Goal: Task Accomplishment & Management: Use online tool/utility

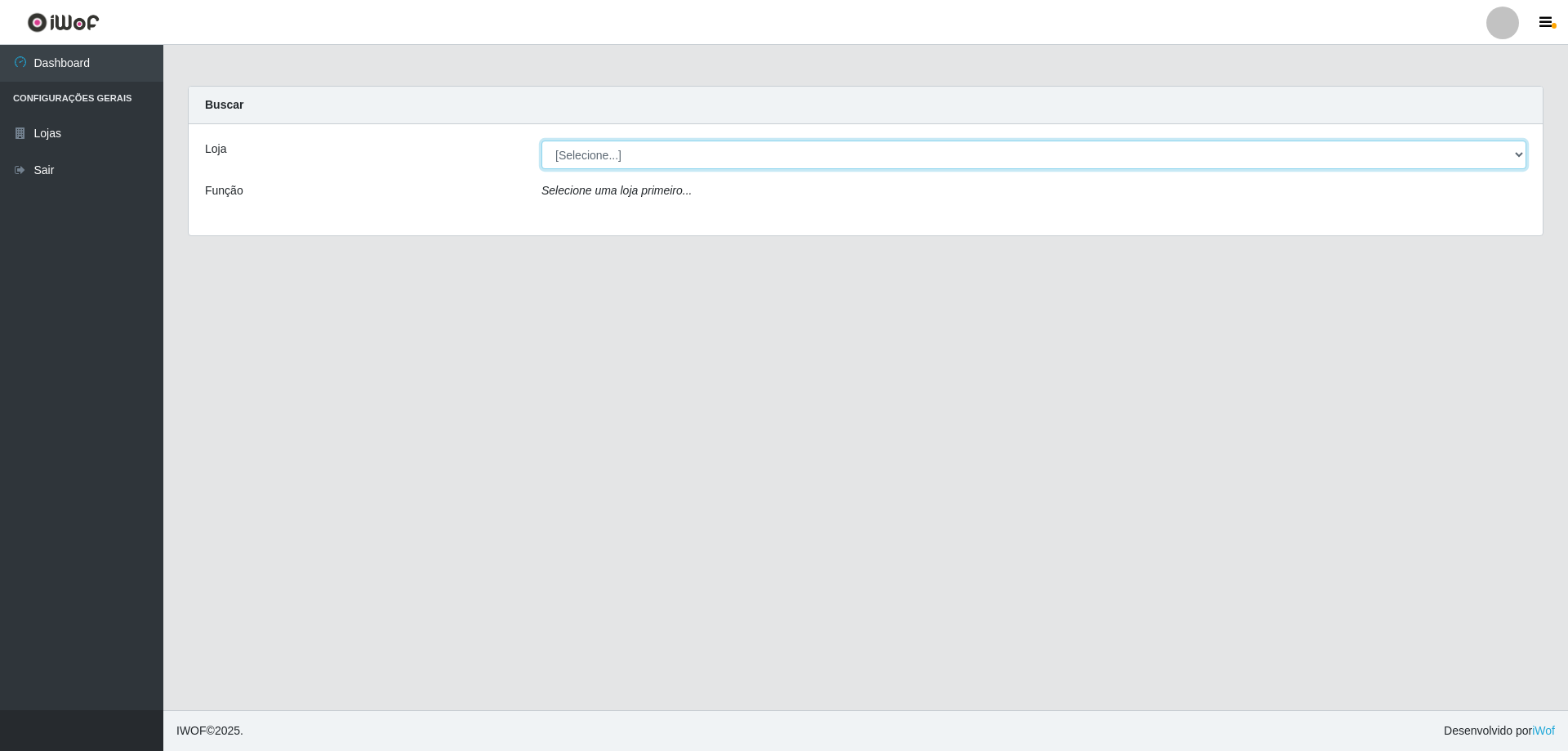
click at [695, 163] on select "[Selecione...] SuperShow Bis - Avenida 6 SuperShow [GEOGRAPHIC_DATA]" at bounding box center [1033, 155] width 985 height 29
select select "60"
click at [541, 141] on select "[Selecione...] SuperShow Bis - Avenida 6 SuperShow [GEOGRAPHIC_DATA]" at bounding box center [1033, 155] width 985 height 29
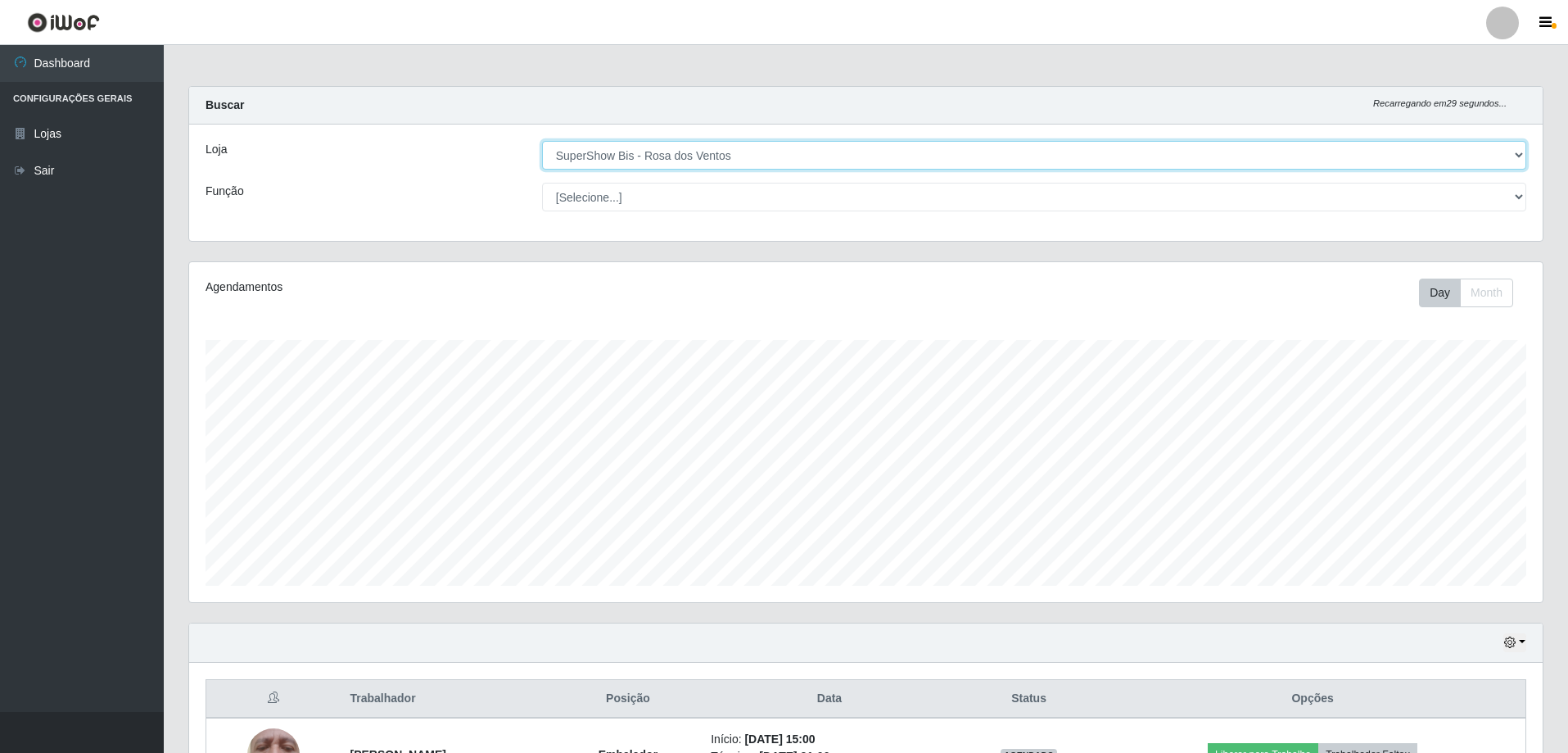
scroll to position [340, 1353]
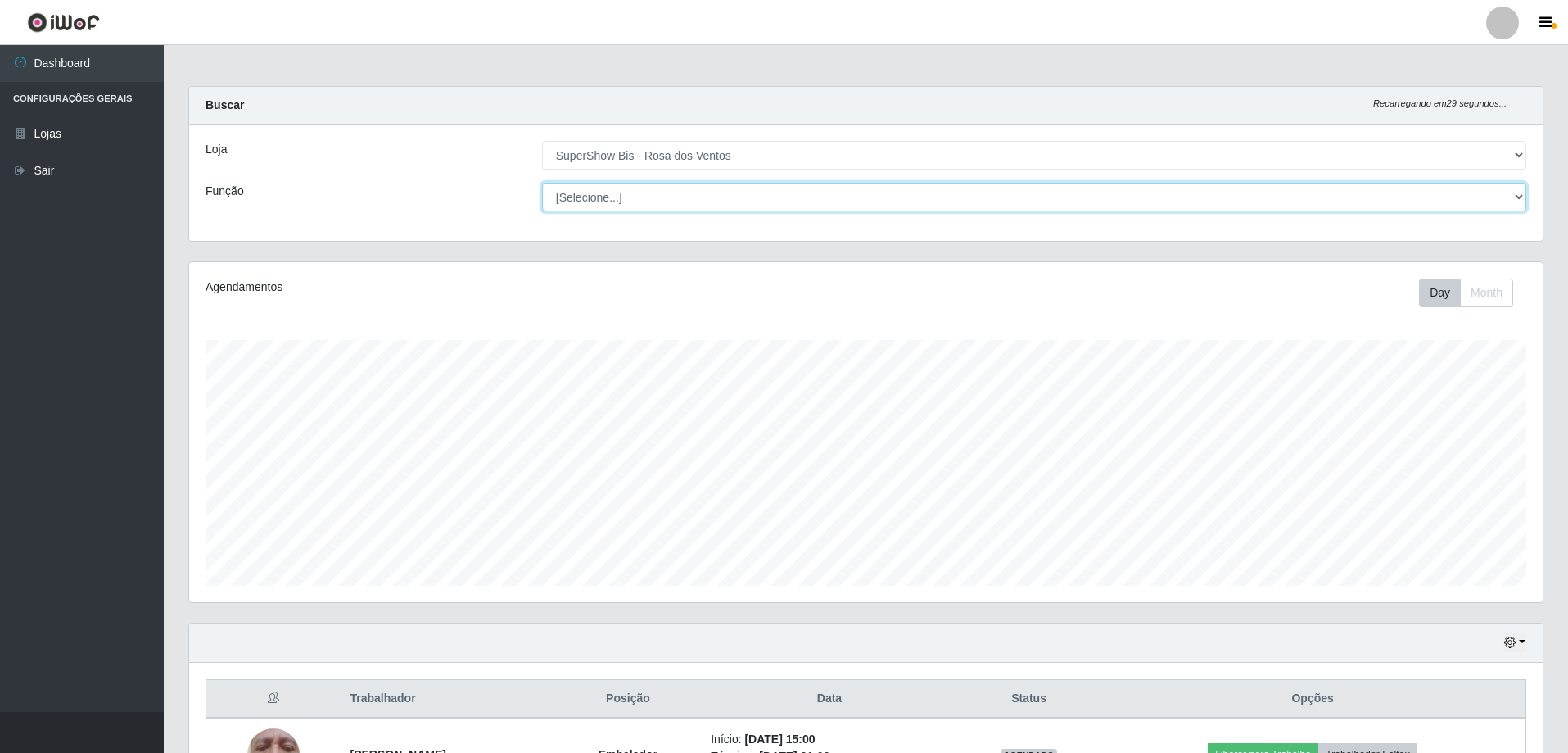
click at [609, 192] on select "[Selecione...] ASG ASG + ASG ++ Auxiliar de Cozinha Balconista de Açougue Balco…" at bounding box center [1034, 197] width 984 height 29
select select "1"
click at [542, 183] on select "[Selecione...] ASG ASG + ASG ++ Auxiliar de Cozinha Balconista de Açougue Balco…" at bounding box center [1034, 197] width 984 height 29
click at [1518, 646] on button "button" at bounding box center [1515, 642] width 23 height 19
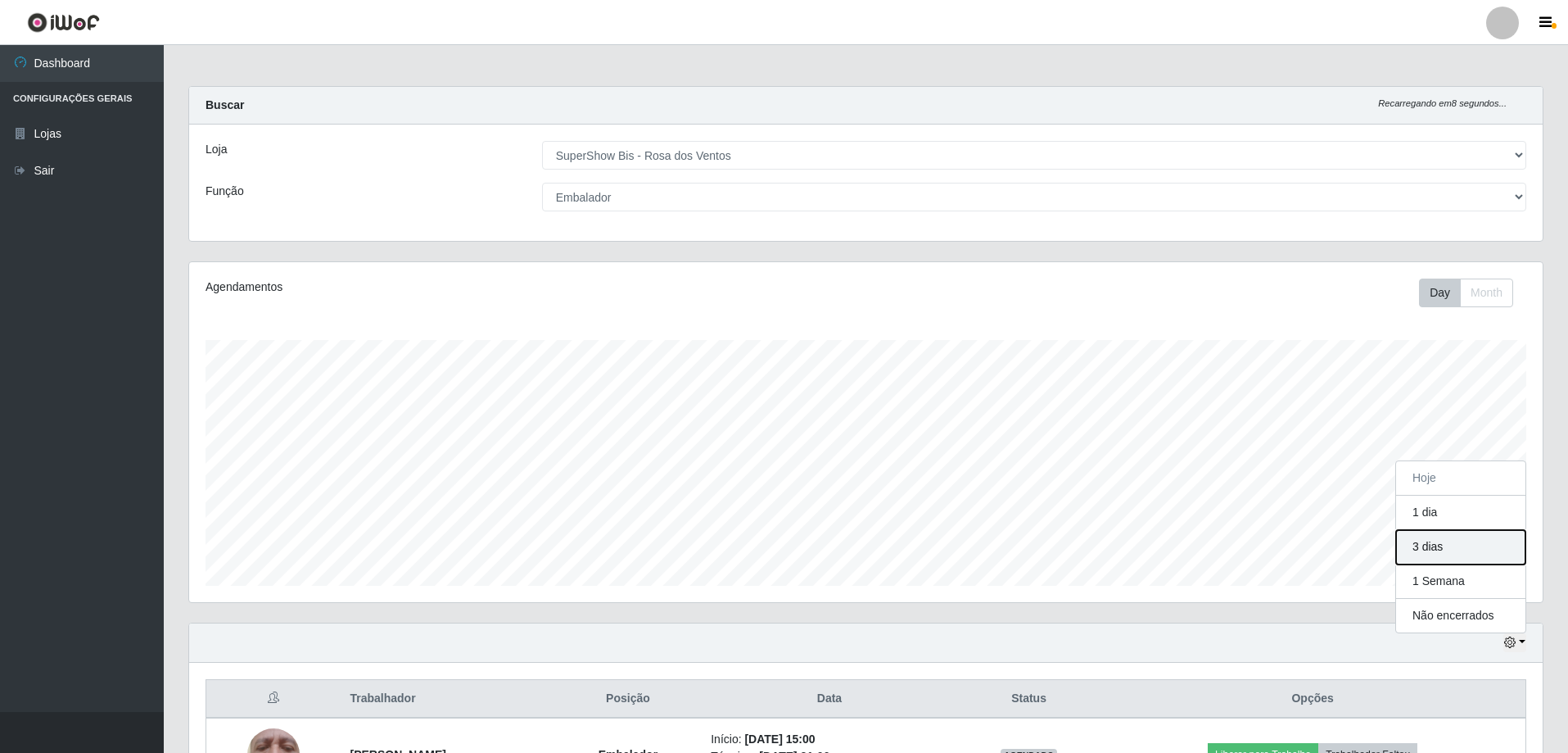
click at [1461, 541] on button "3 dias" at bounding box center [1460, 548] width 130 height 35
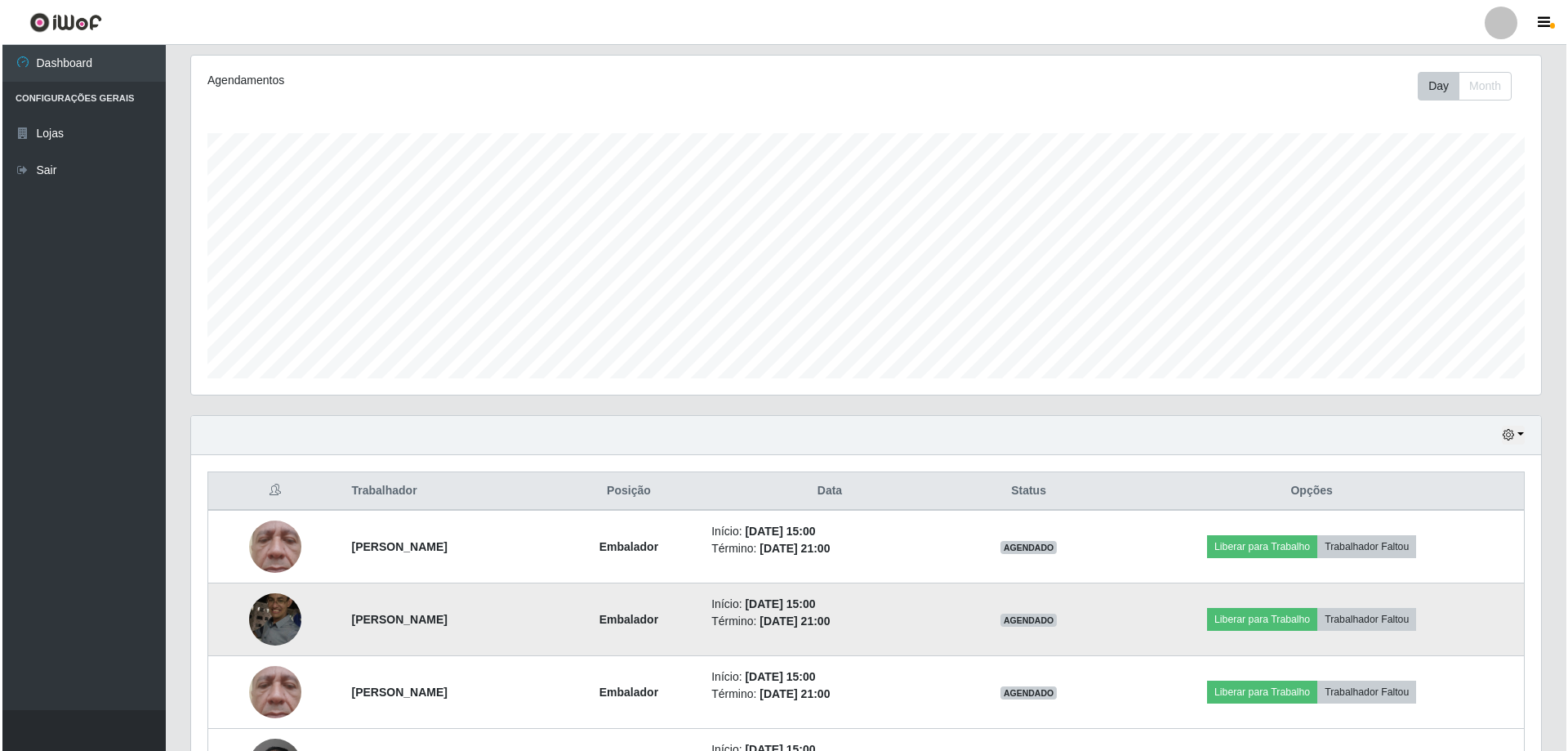
scroll to position [207, 0]
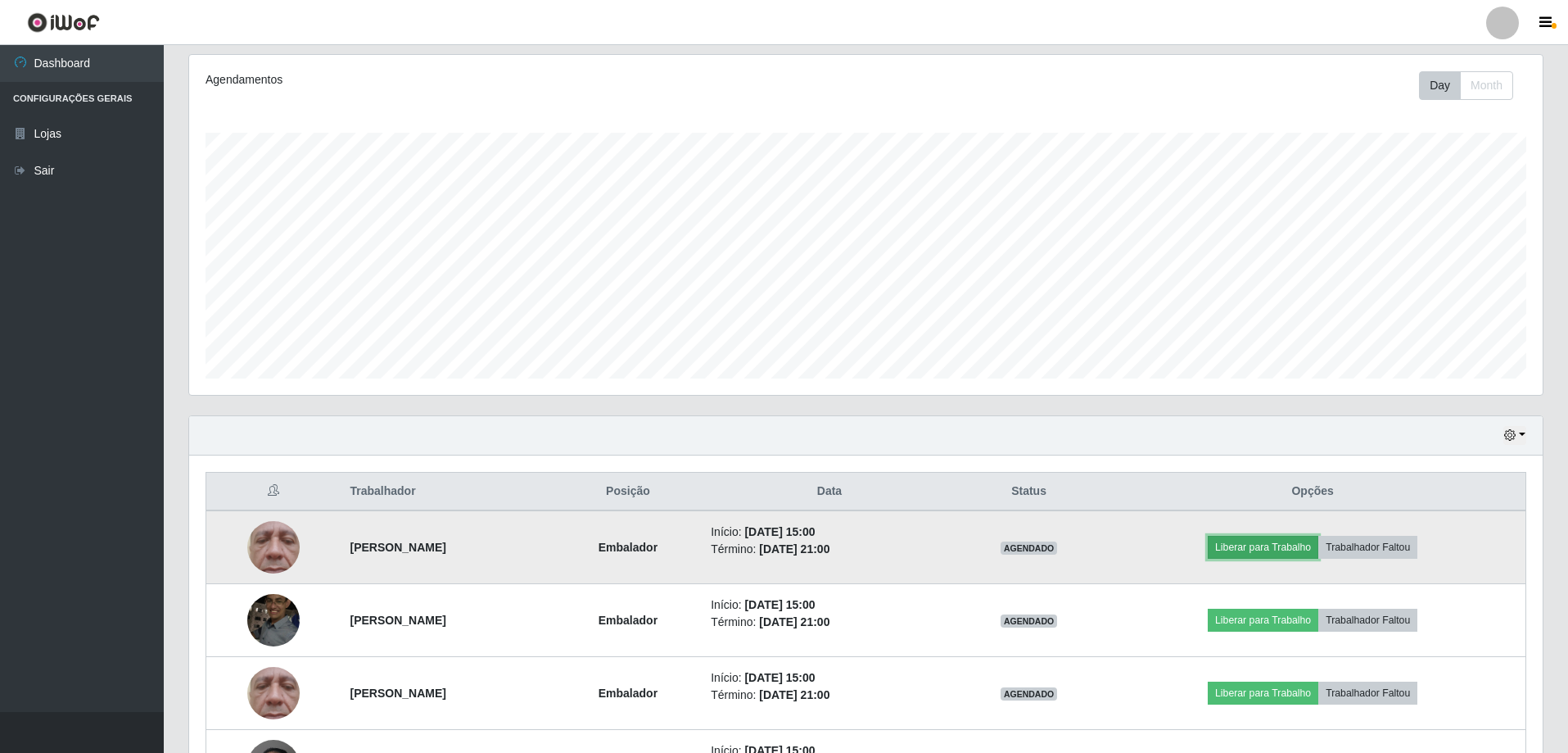
click at [1265, 548] on button "Liberar para Trabalho" at bounding box center [1263, 547] width 111 height 23
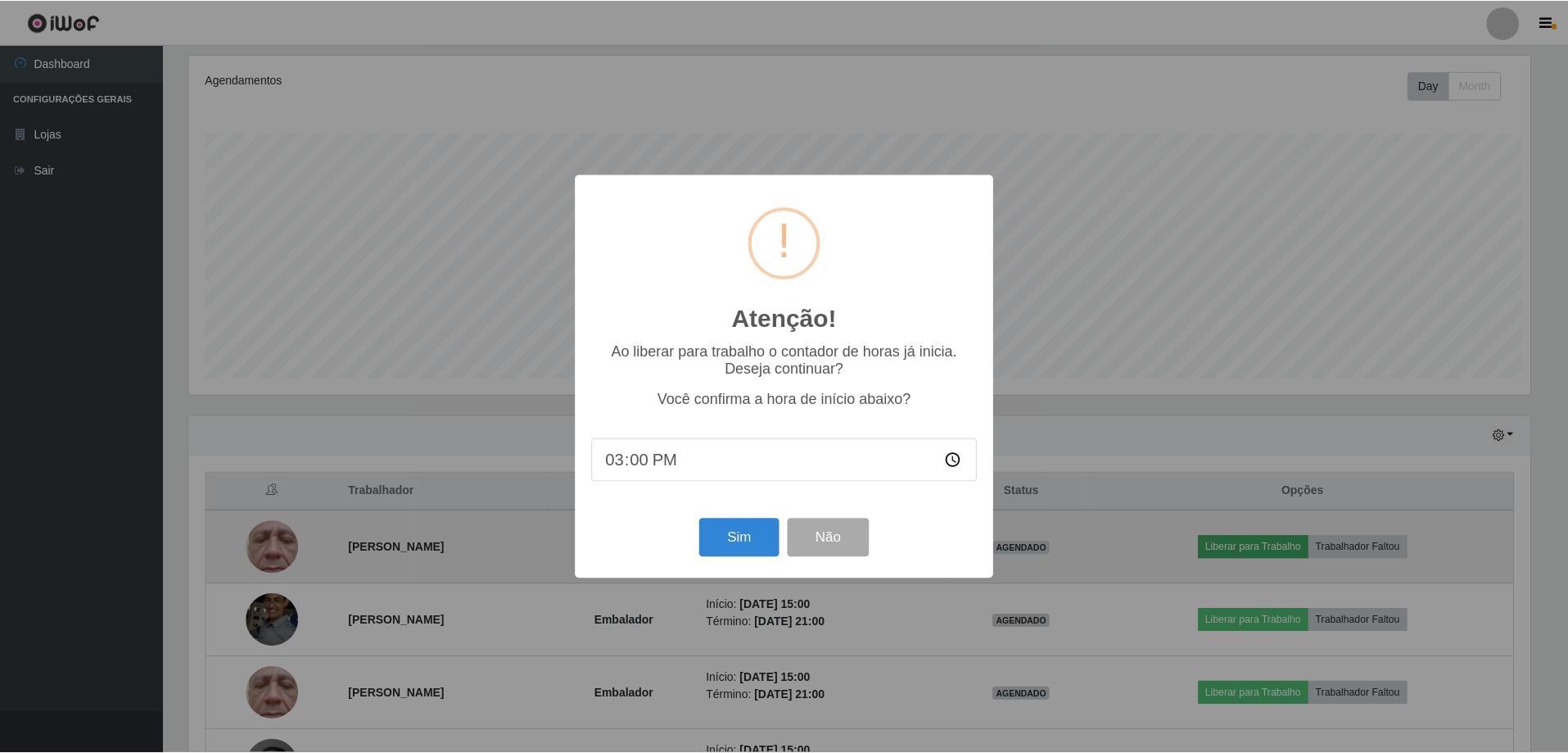
scroll to position [340, 1345]
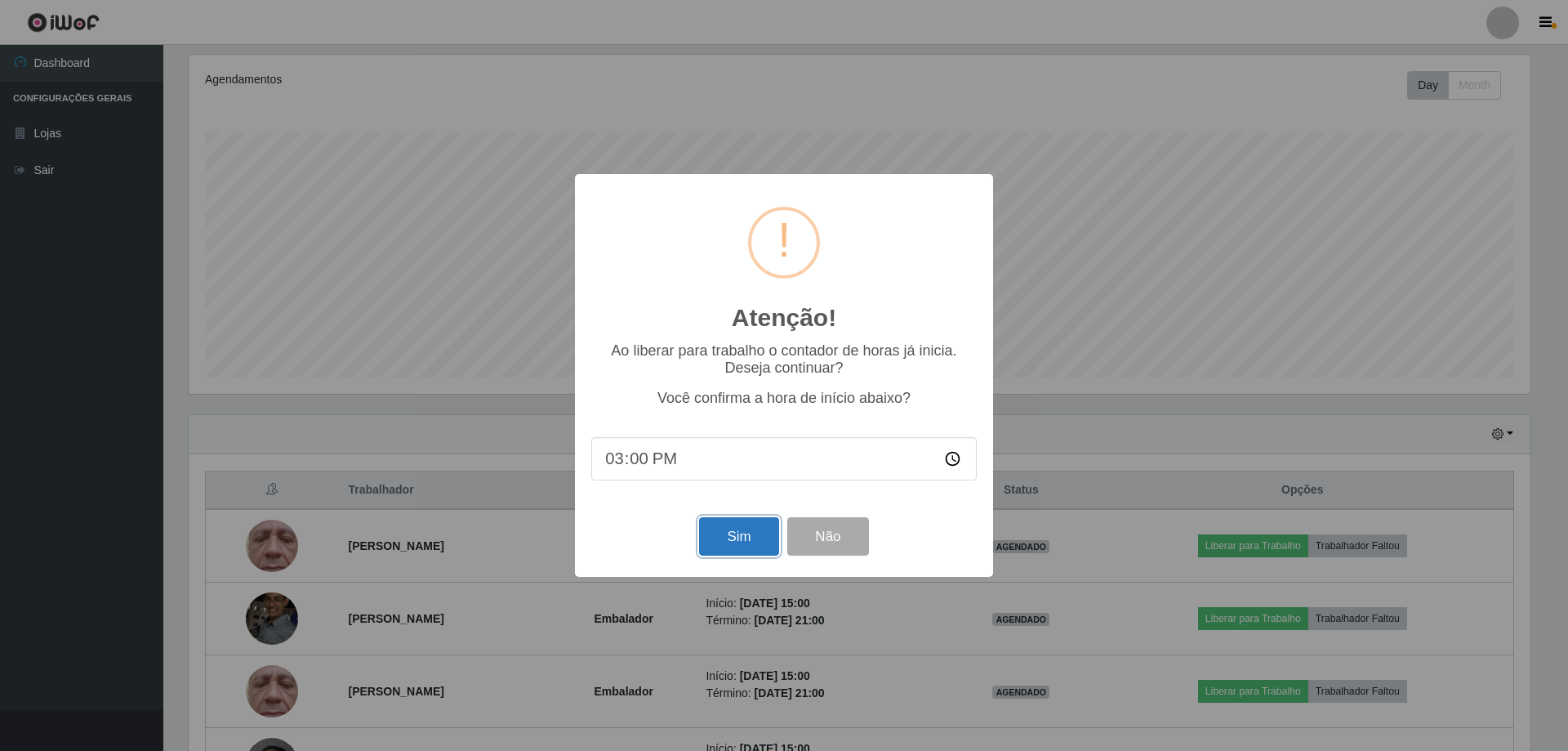
click at [732, 544] on button "Sim" at bounding box center [738, 537] width 79 height 38
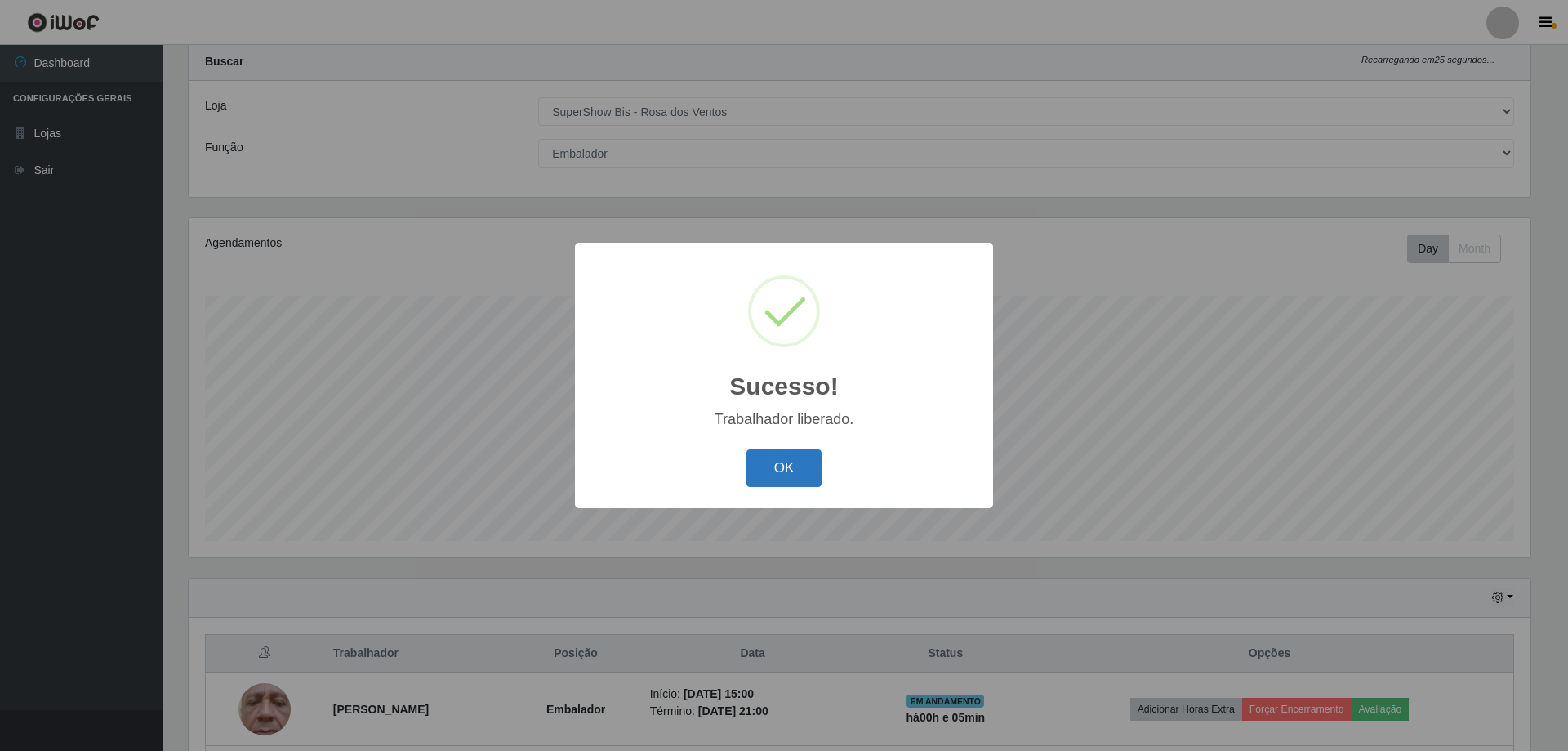
click at [796, 463] on button "OK" at bounding box center [784, 469] width 76 height 38
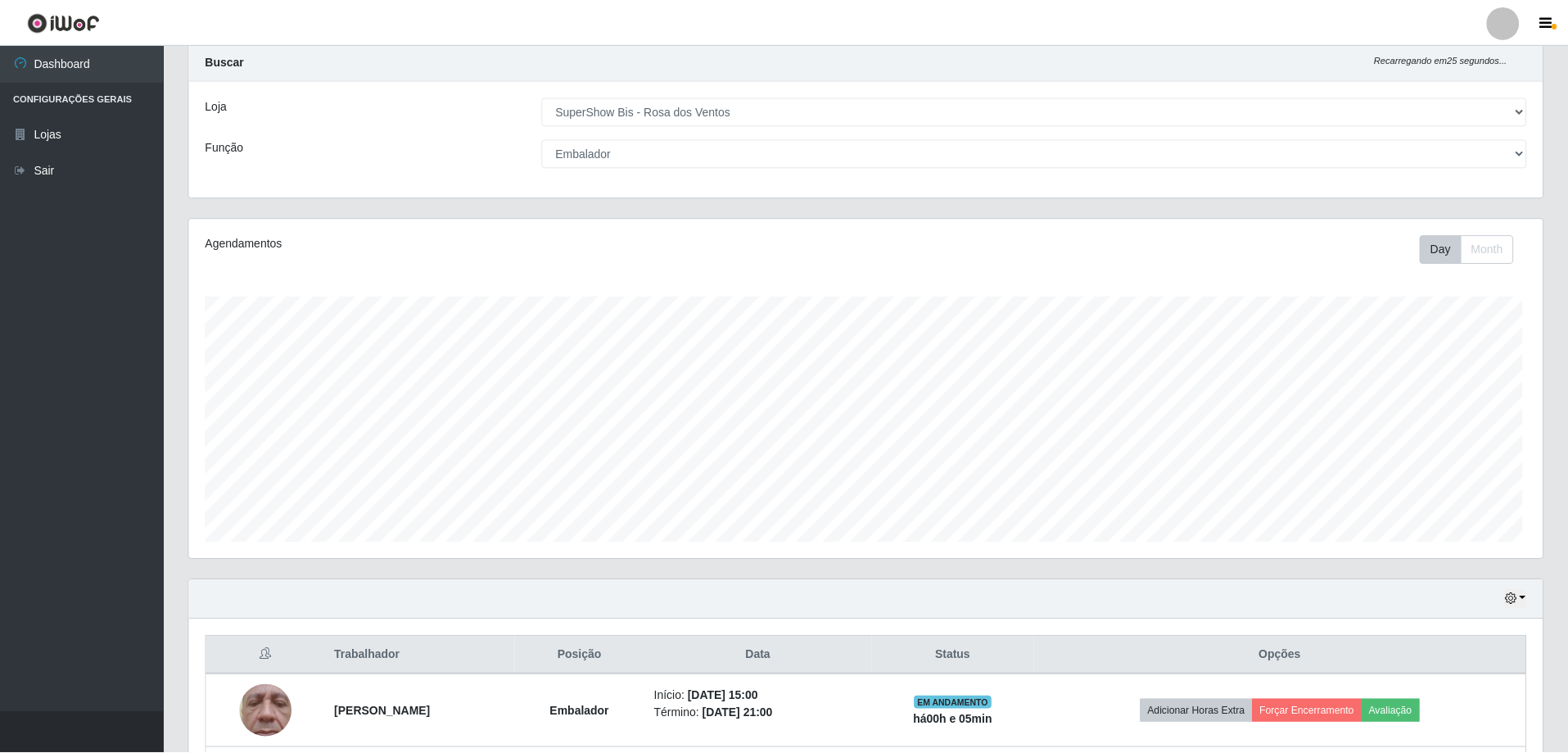
scroll to position [340, 1353]
